Goal: Find specific page/section: Find specific page/section

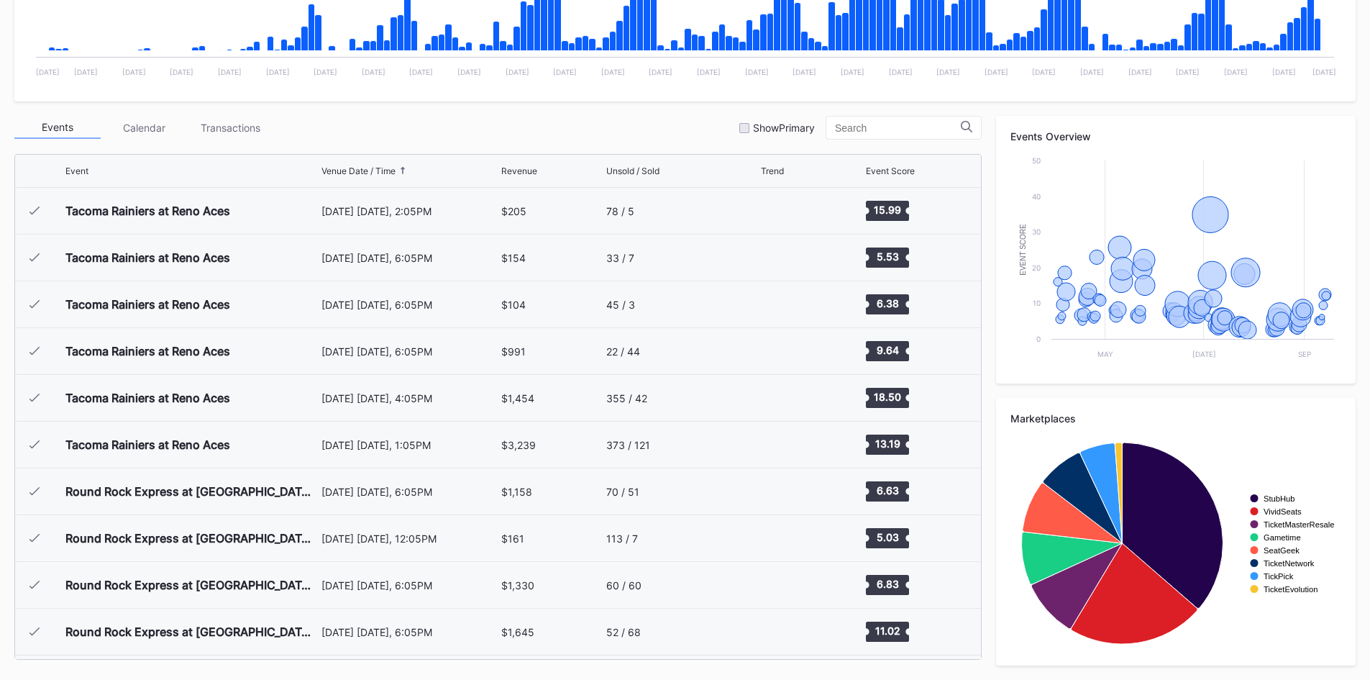
scroll to position [3083, 0]
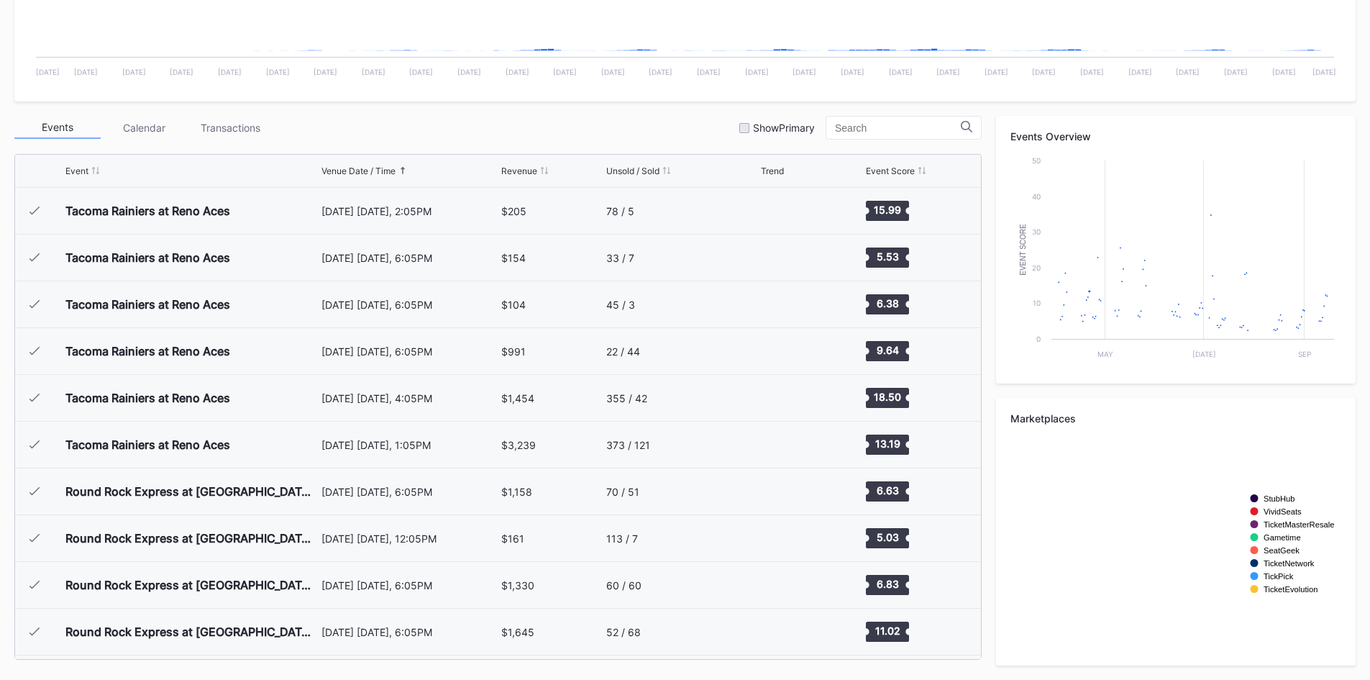
scroll to position [3083, 0]
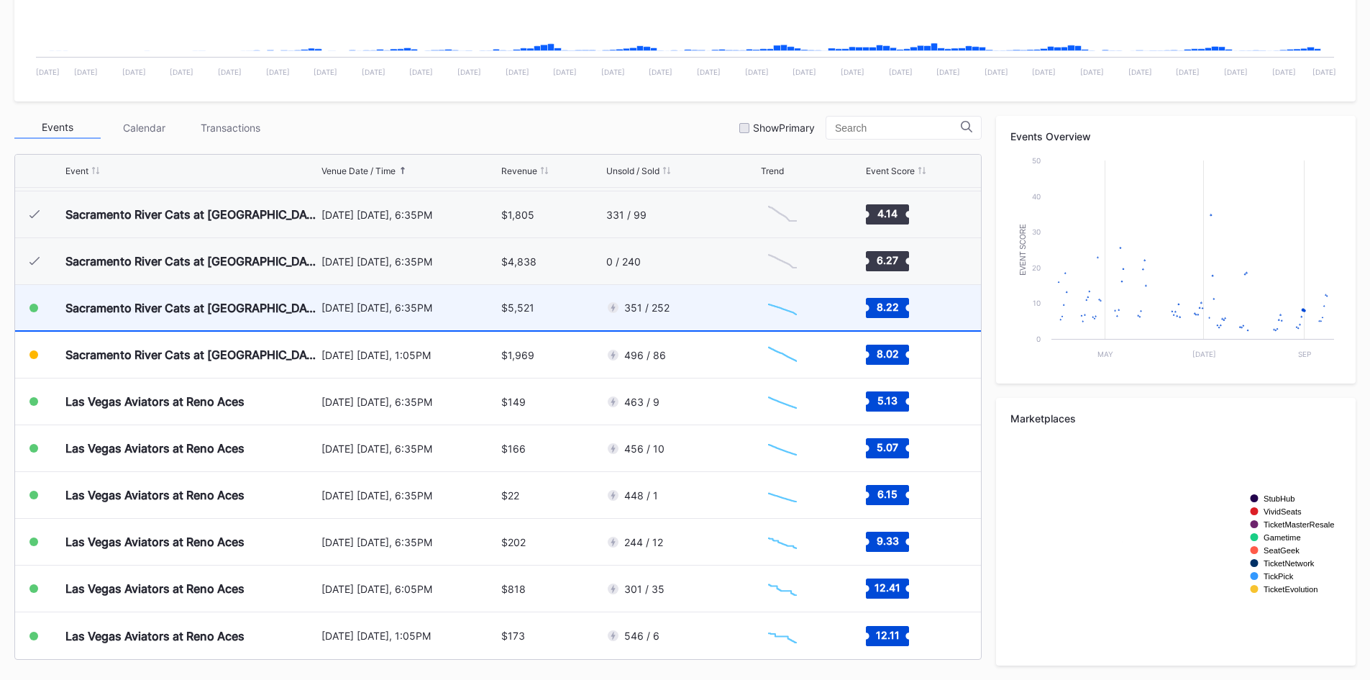
click at [683, 317] on div "351 / 252" at bounding box center [682, 307] width 152 height 45
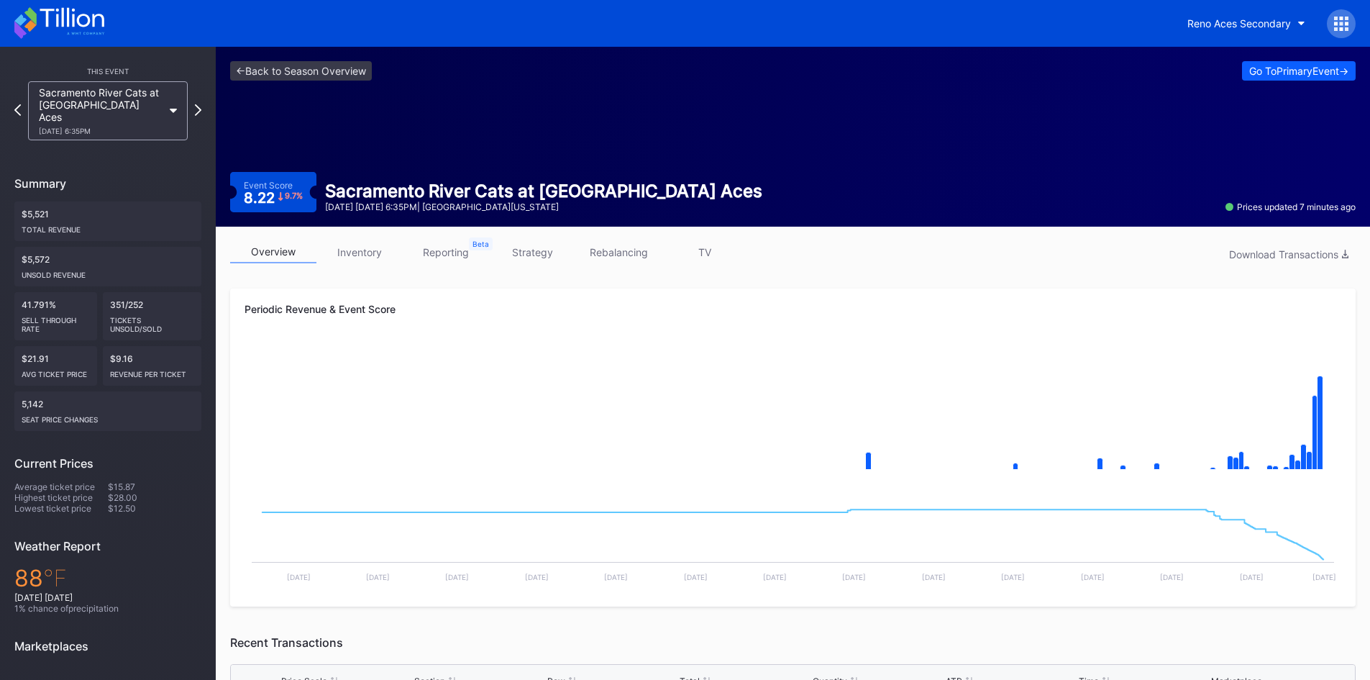
click at [104, 30] on icon at bounding box center [59, 23] width 90 height 32
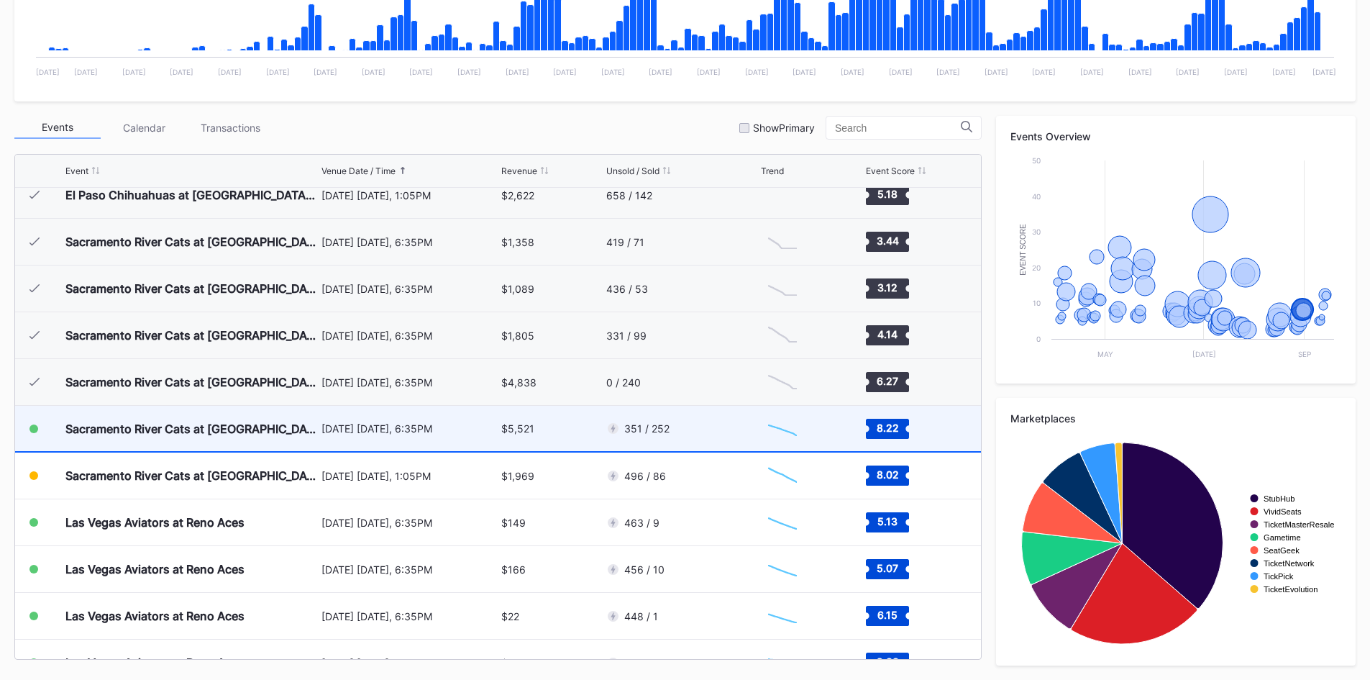
scroll to position [2939, 0]
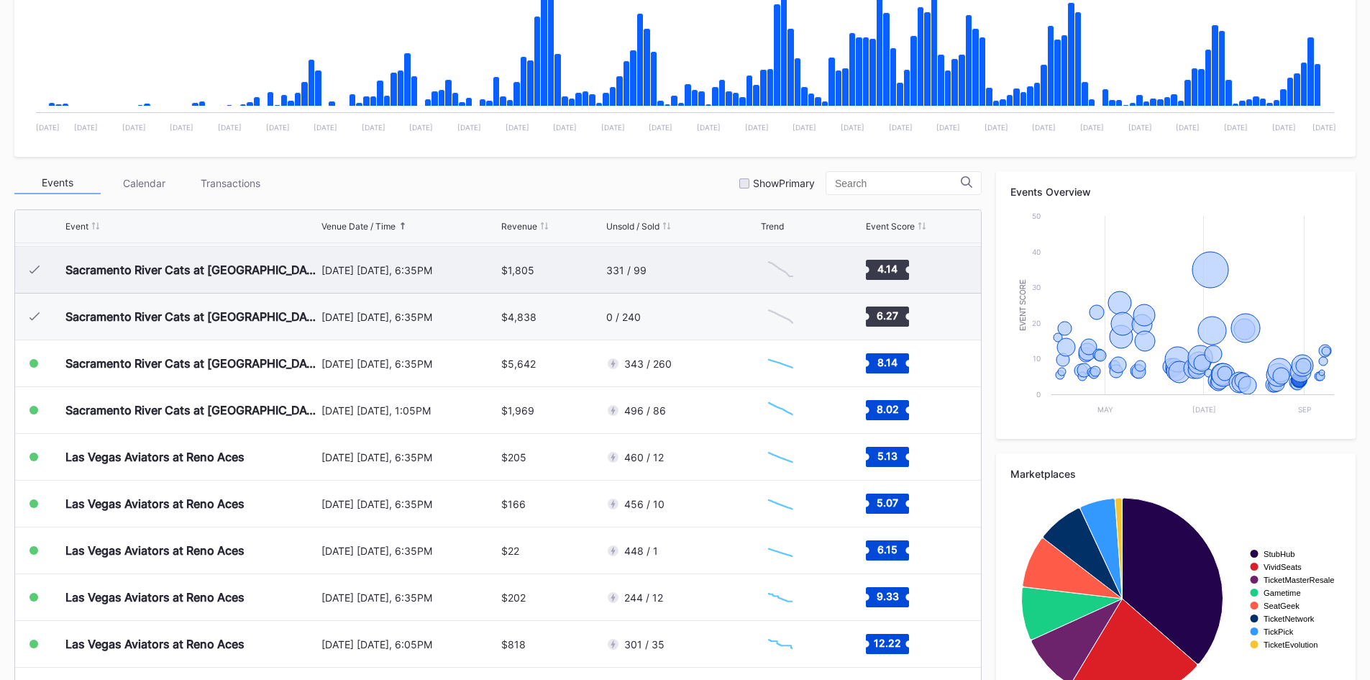
scroll to position [354, 0]
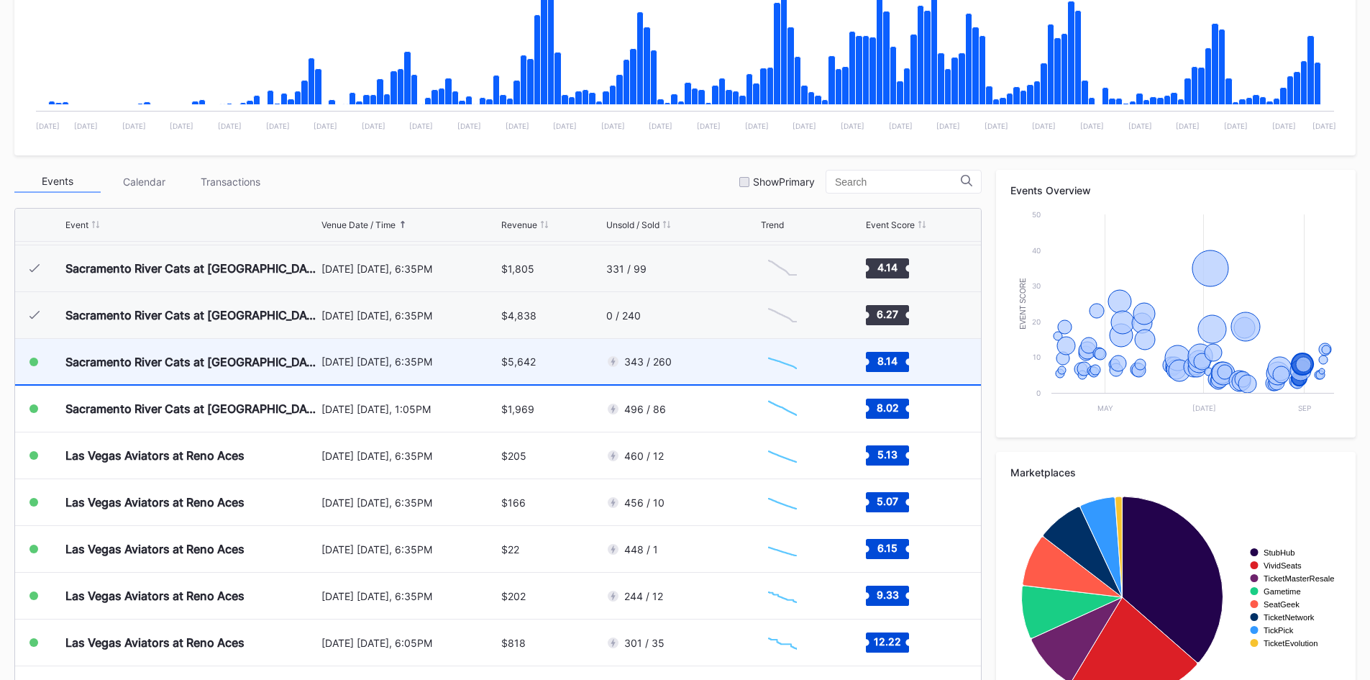
click at [718, 355] on div "343 / 260" at bounding box center [682, 361] width 152 height 45
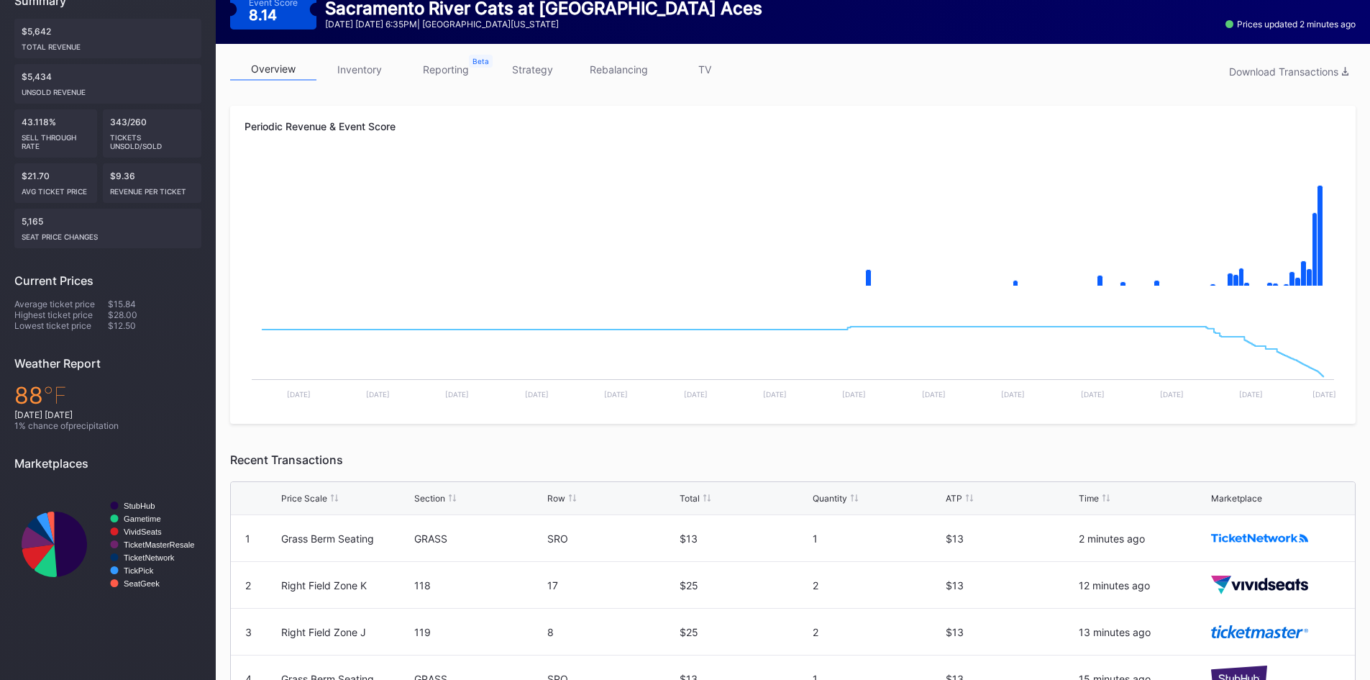
scroll to position [288, 0]
